Goal: Transaction & Acquisition: Purchase product/service

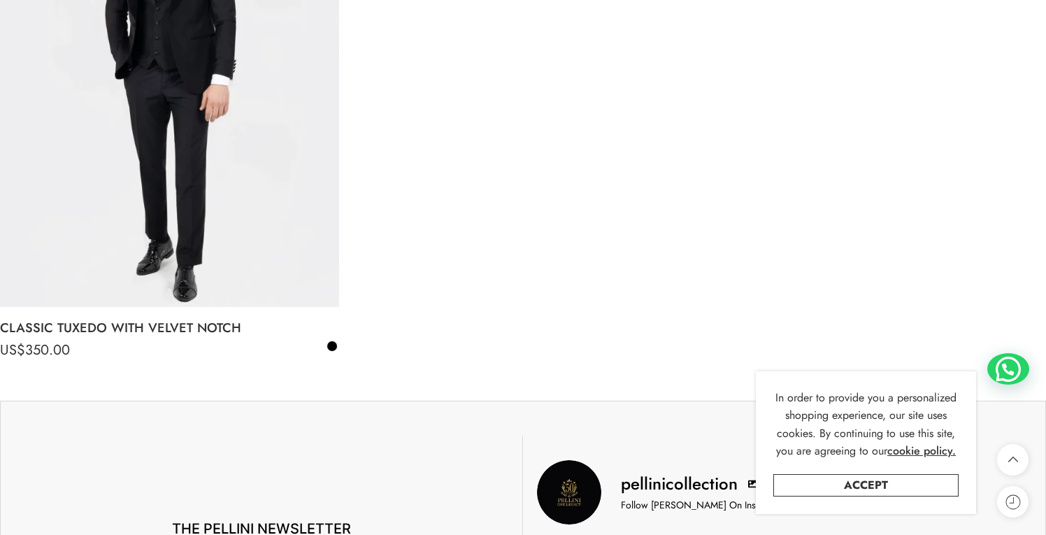
scroll to position [889, 0]
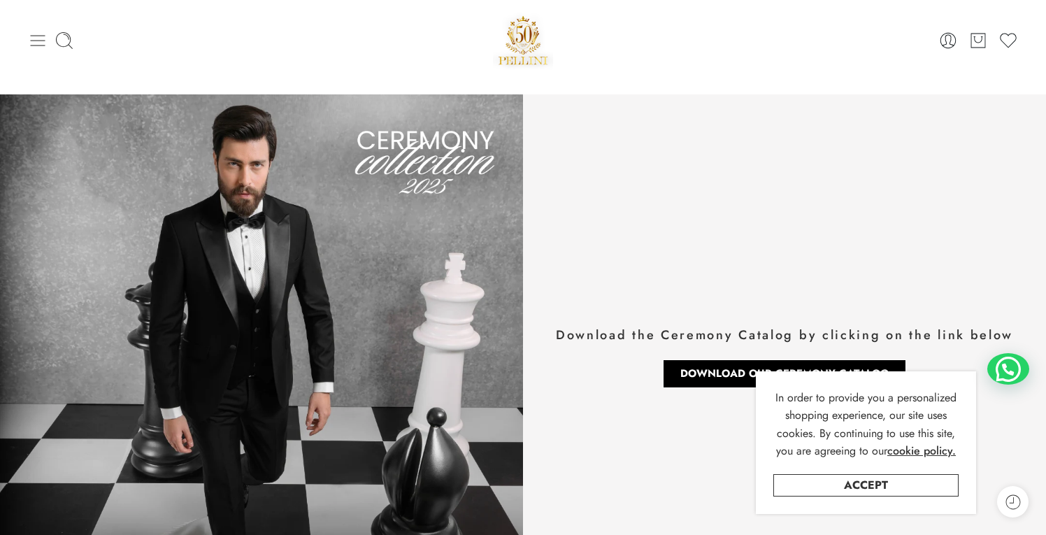
click at [37, 38] on icon at bounding box center [38, 41] width 20 height 20
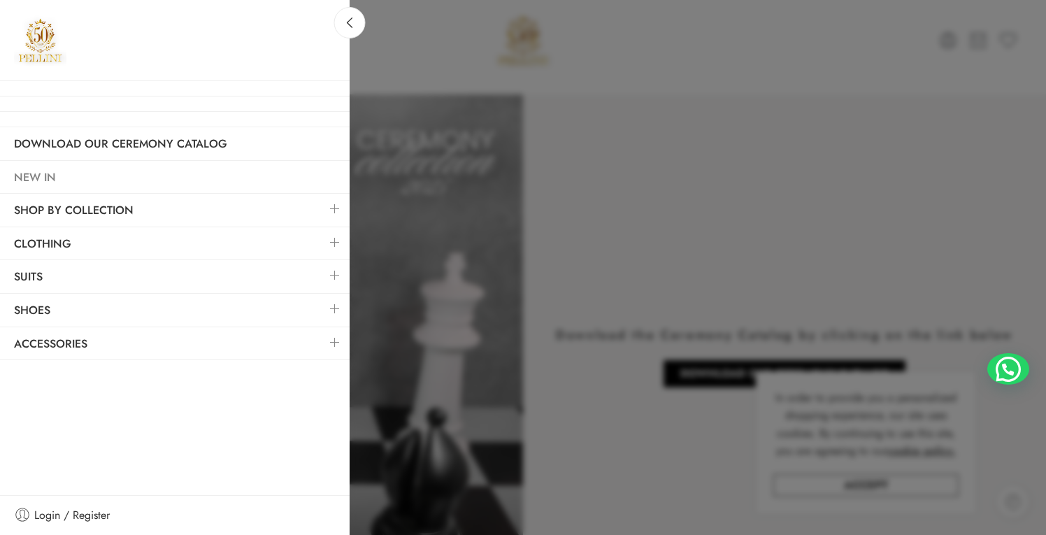
click at [87, 171] on link "NEW IN" at bounding box center [175, 178] width 350 height 32
click at [94, 204] on link "SHOP BY COLLECTION" at bounding box center [175, 210] width 350 height 32
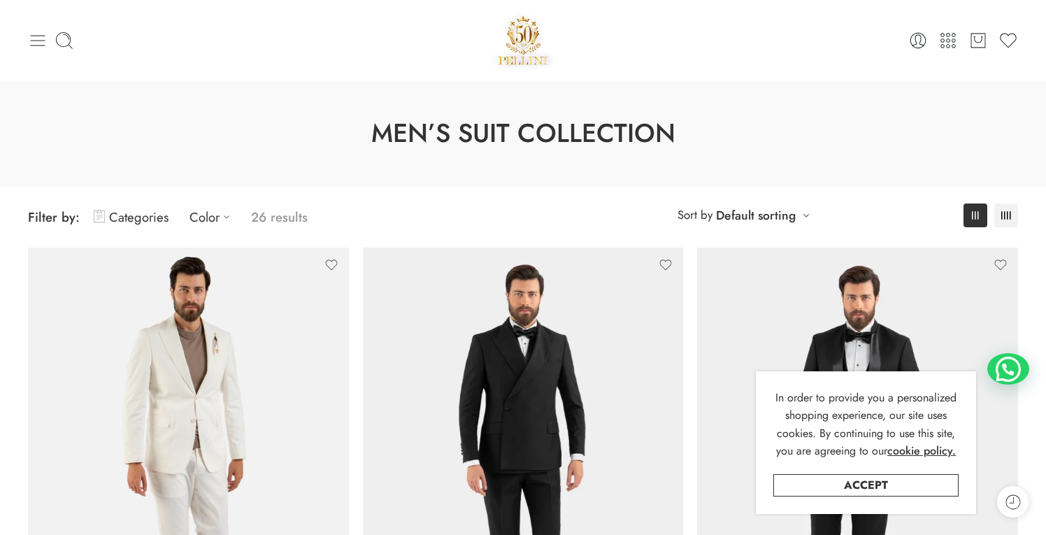
click at [31, 45] on icon at bounding box center [38, 40] width 15 height 11
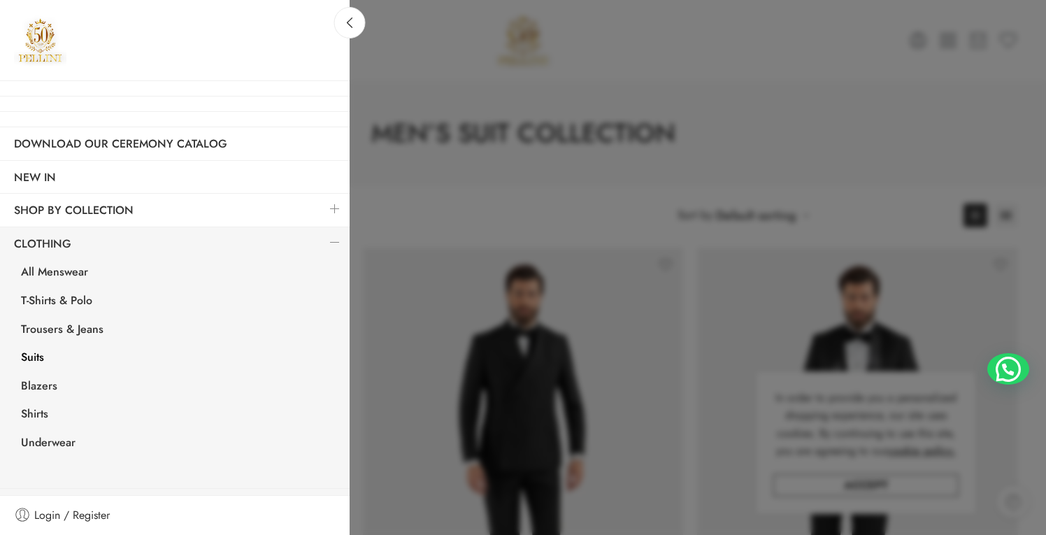
click at [44, 363] on link "Suits" at bounding box center [178, 359] width 343 height 29
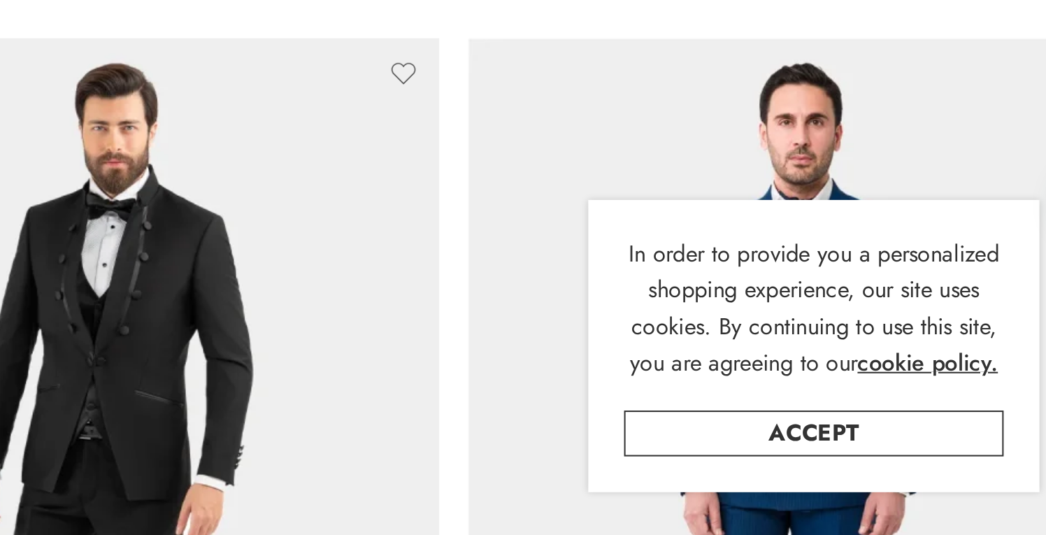
scroll to position [464, 0]
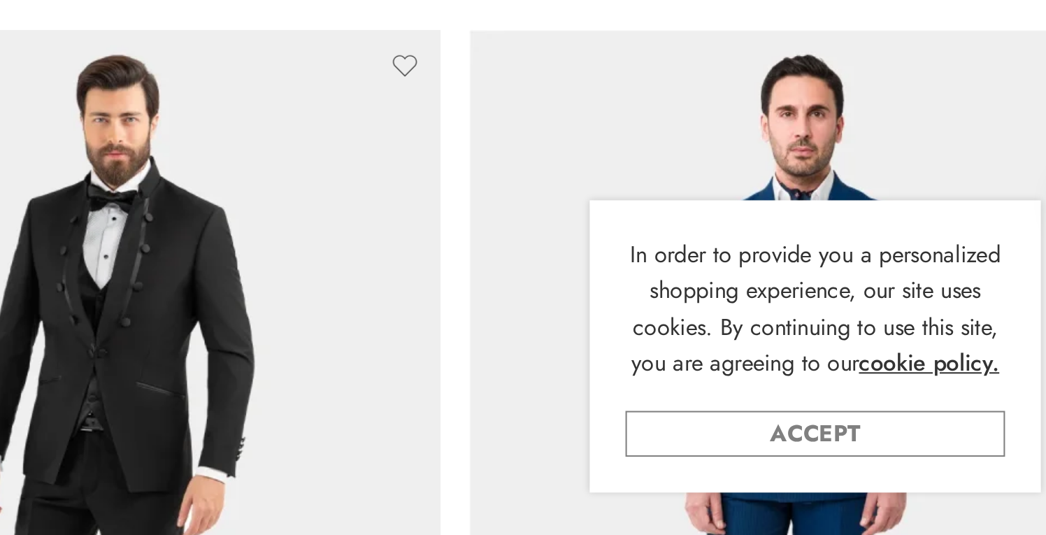
click at [883, 490] on link "Accept" at bounding box center [866, 485] width 185 height 22
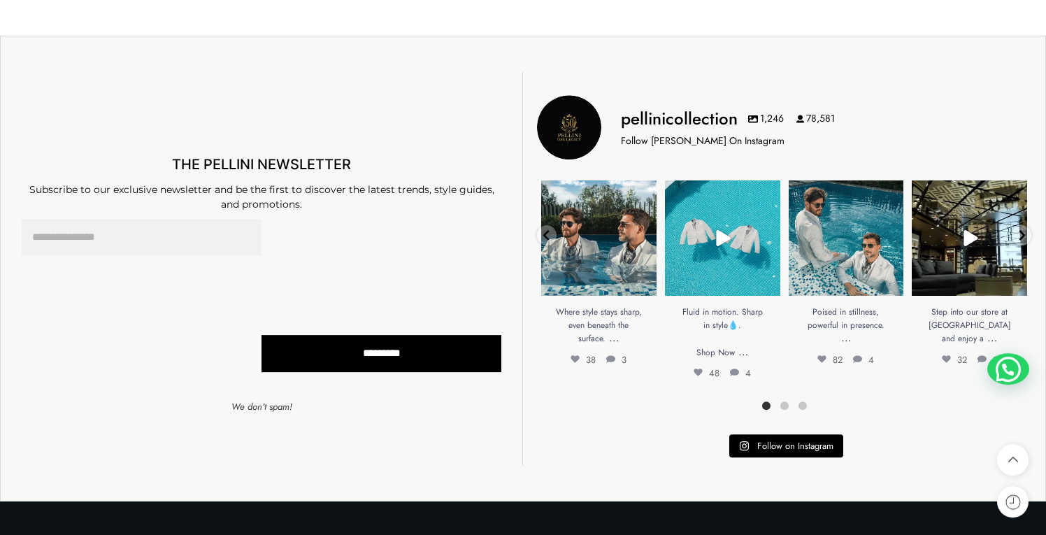
scroll to position [5231, 0]
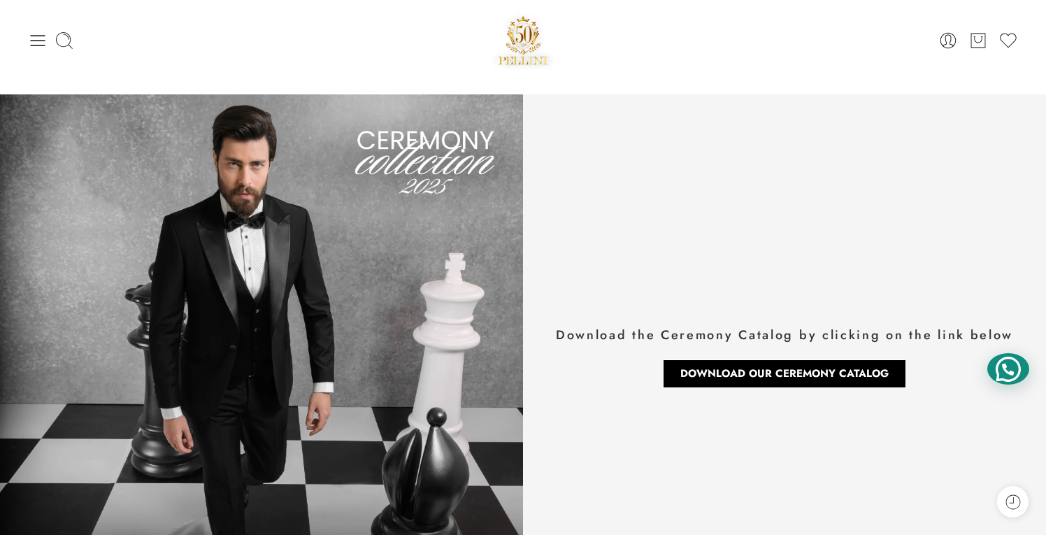
click at [1011, 364] on div at bounding box center [1009, 368] width 42 height 31
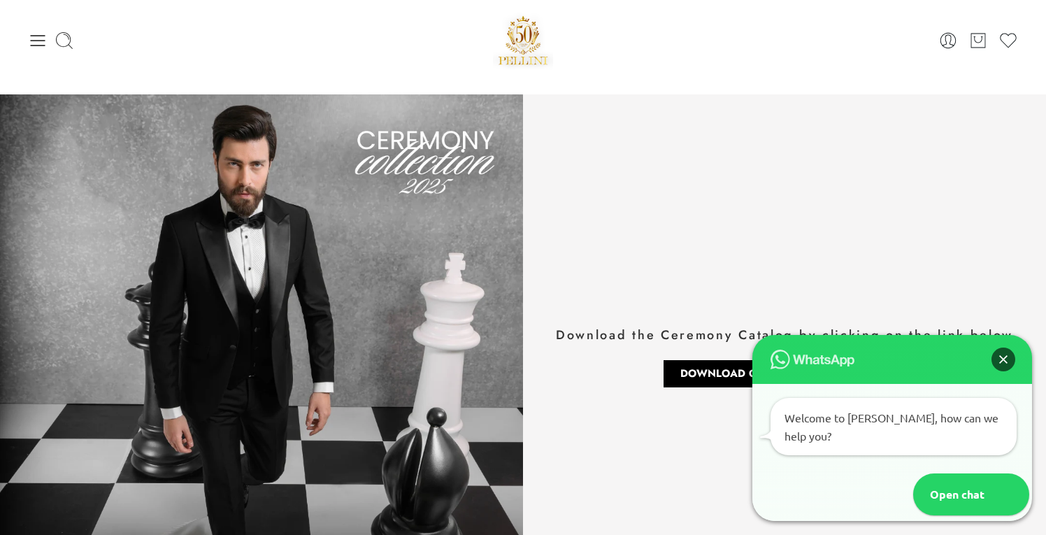
click at [1009, 371] on div "Close" at bounding box center [1004, 360] width 24 height 24
